Goal: Information Seeking & Learning: Learn about a topic

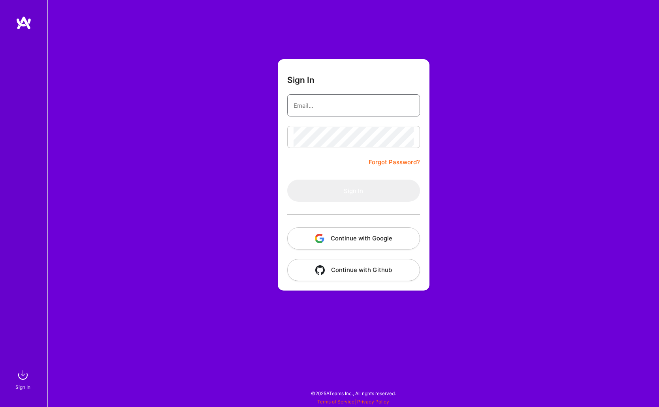
type input "[EMAIL_ADDRESS][DOMAIN_NAME]"
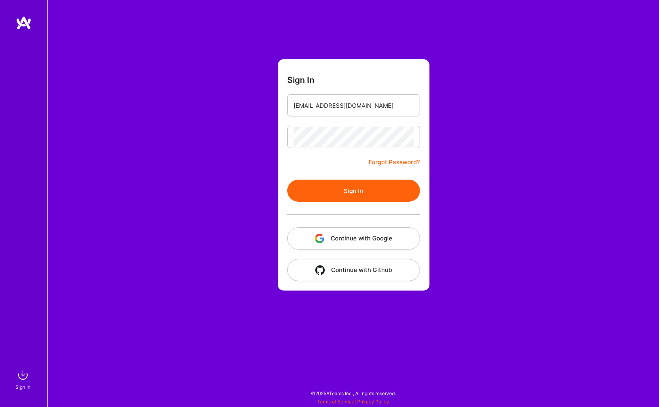
click at [338, 183] on button "Sign In" at bounding box center [353, 191] width 133 height 22
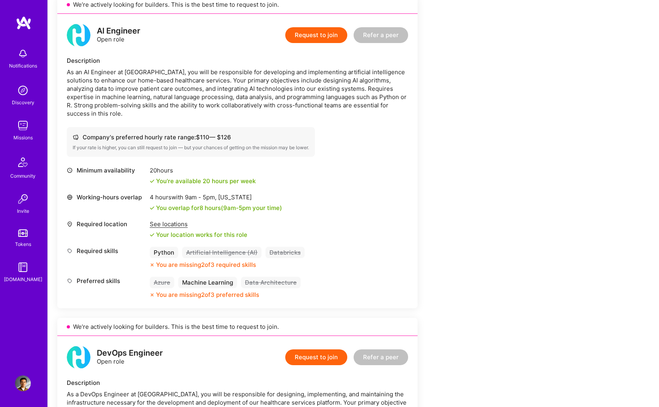
scroll to position [507, 0]
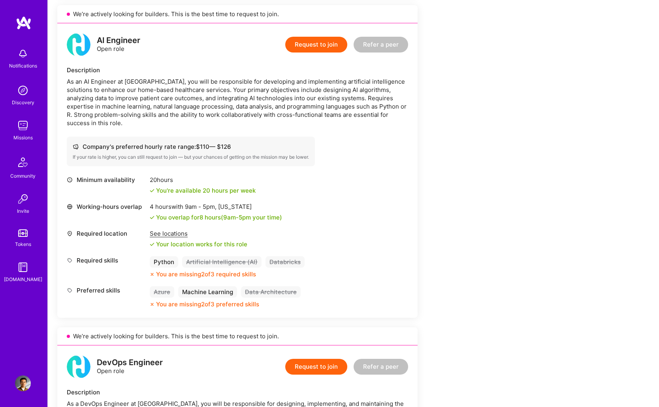
click at [200, 100] on div "As an AI Engineer at [GEOGRAPHIC_DATA], you will be responsible for developing …" at bounding box center [237, 102] width 341 height 50
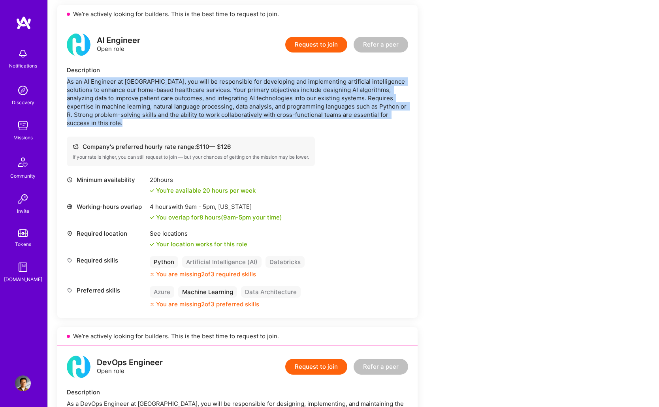
click at [200, 100] on div "As an AI Engineer at [GEOGRAPHIC_DATA], you will be responsible for developing …" at bounding box center [237, 102] width 341 height 50
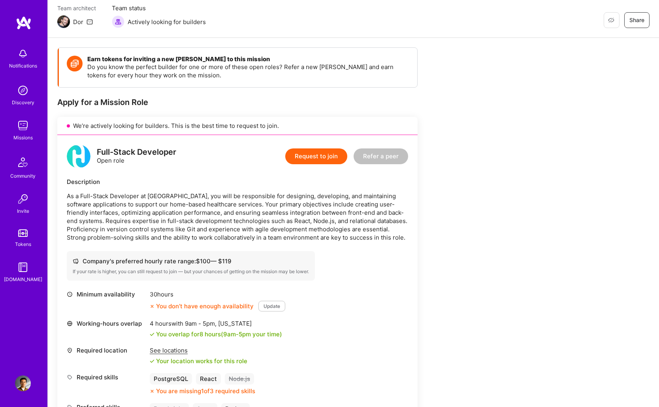
scroll to position [0, 0]
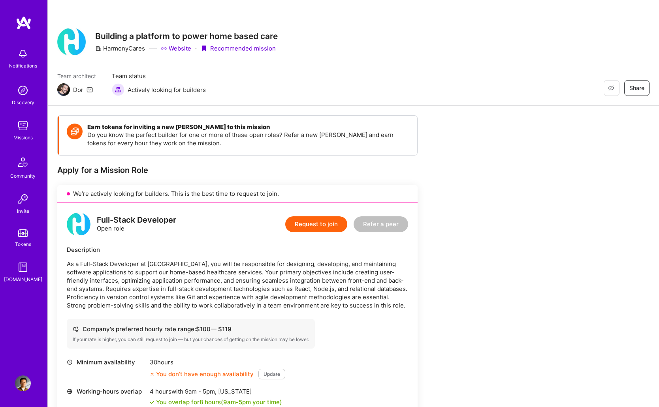
click at [24, 377] on img at bounding box center [23, 384] width 16 height 16
